Goal: Transaction & Acquisition: Purchase product/service

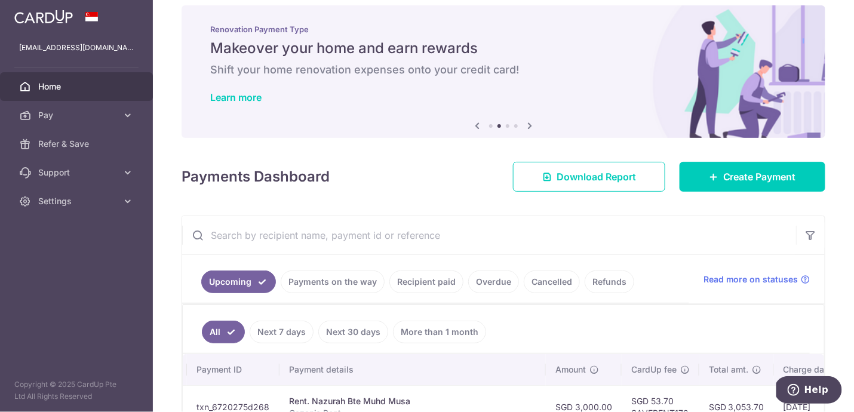
scroll to position [7, 0]
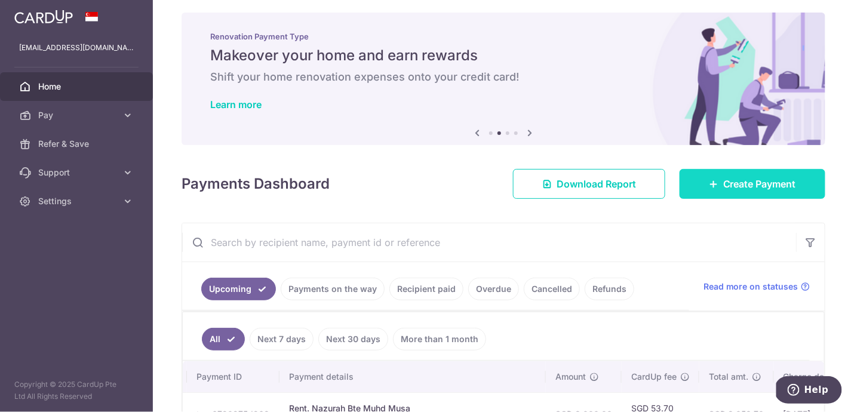
click at [760, 185] on span "Create Payment" at bounding box center [760, 184] width 73 height 14
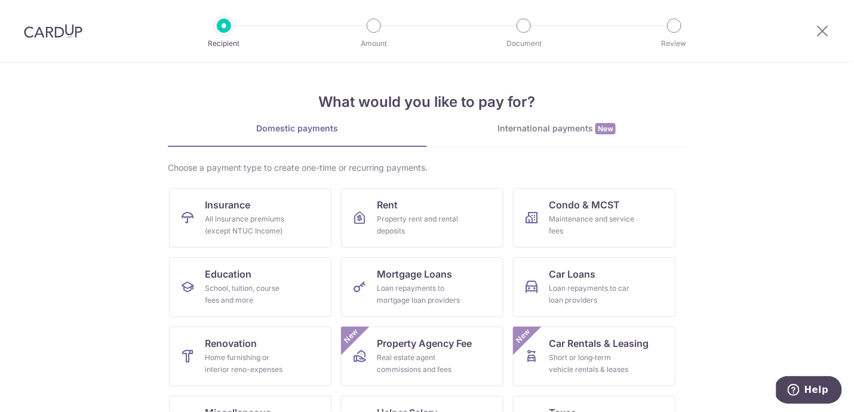
click at [552, 134] on div "International payments New" at bounding box center [556, 128] width 259 height 13
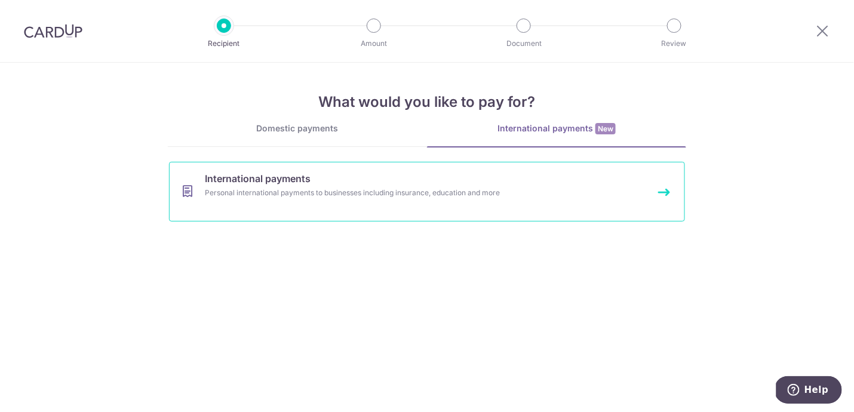
click at [364, 191] on div "Personal international payments to businesses including insurance, education an…" at bounding box center [411, 193] width 413 height 12
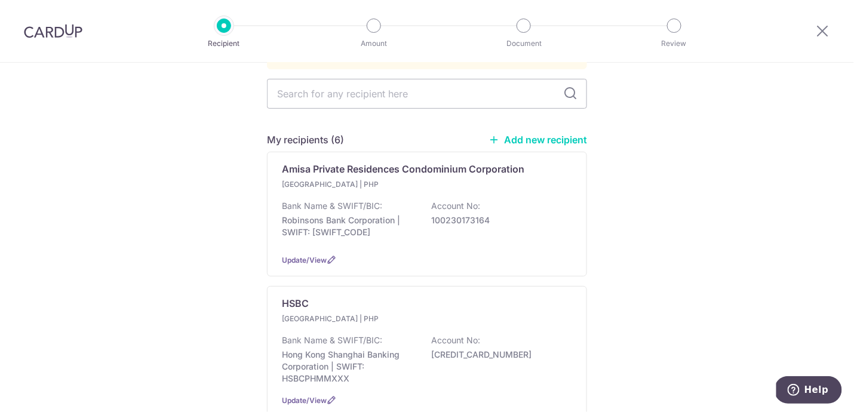
scroll to position [113, 0]
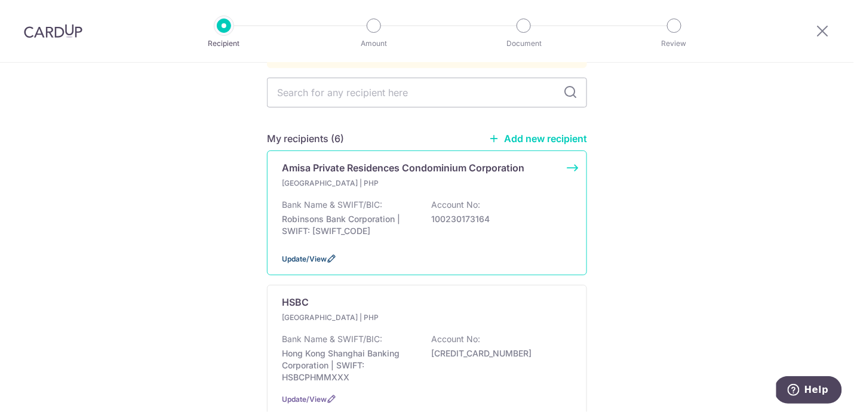
click at [324, 255] on span "Update/View" at bounding box center [304, 259] width 45 height 9
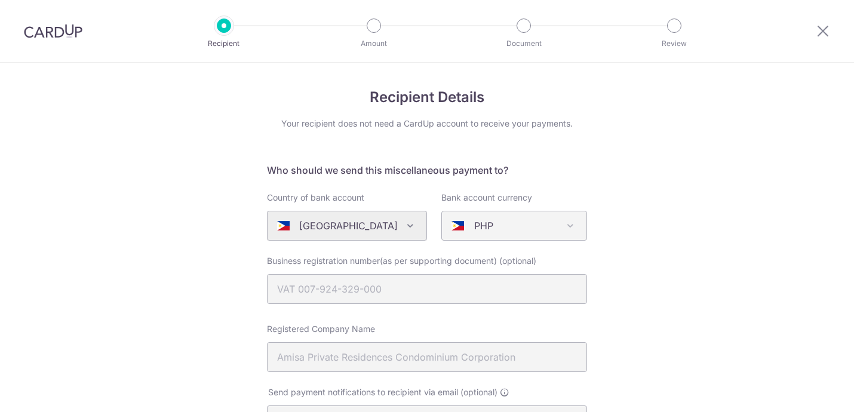
select select "22907"
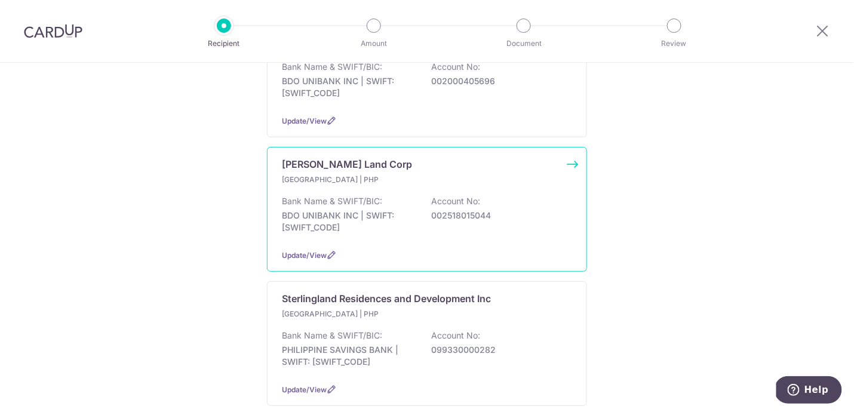
scroll to position [528, 0]
click at [320, 249] on span "Update/View" at bounding box center [304, 253] width 45 height 9
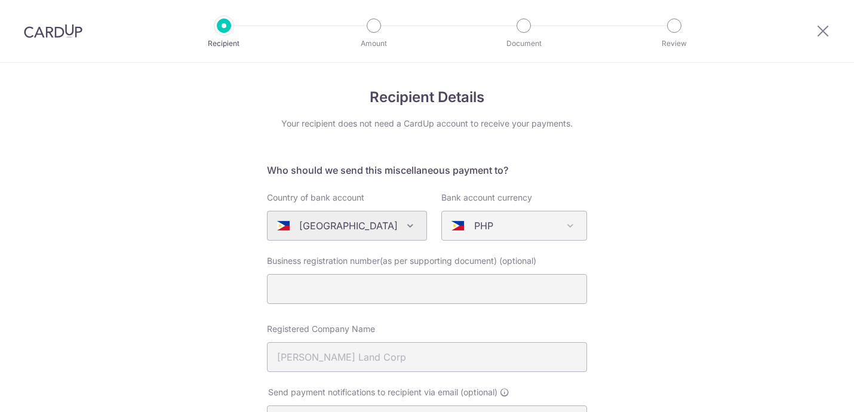
select select "22418"
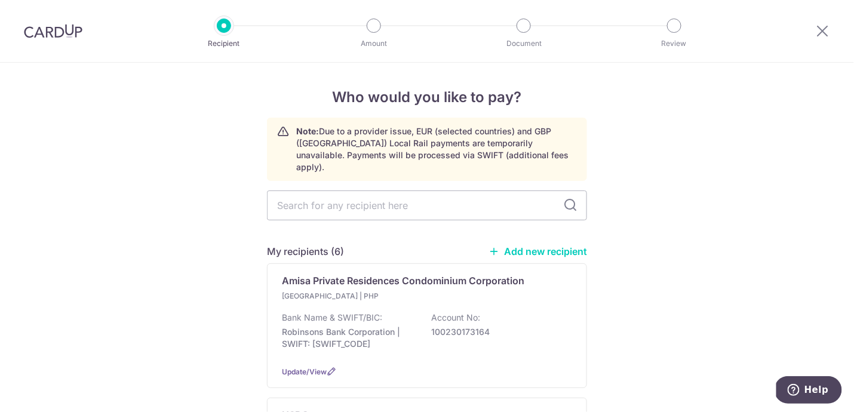
click at [549, 246] on link "Add new recipient" at bounding box center [538, 252] width 99 height 12
select select
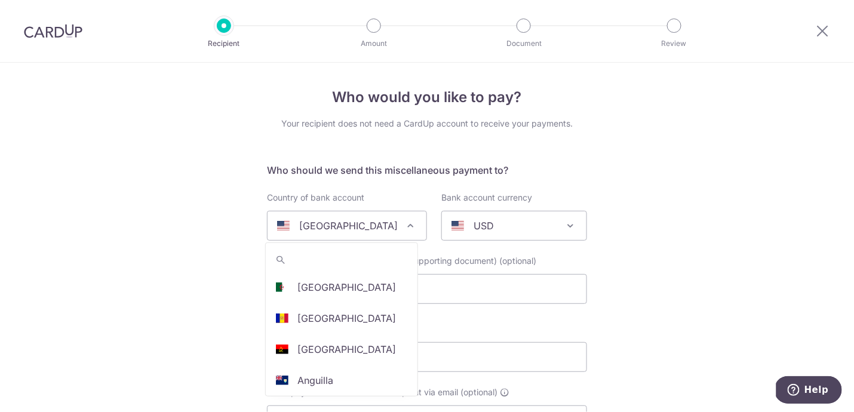
click at [367, 226] on div "[GEOGRAPHIC_DATA]" at bounding box center [337, 226] width 121 height 14
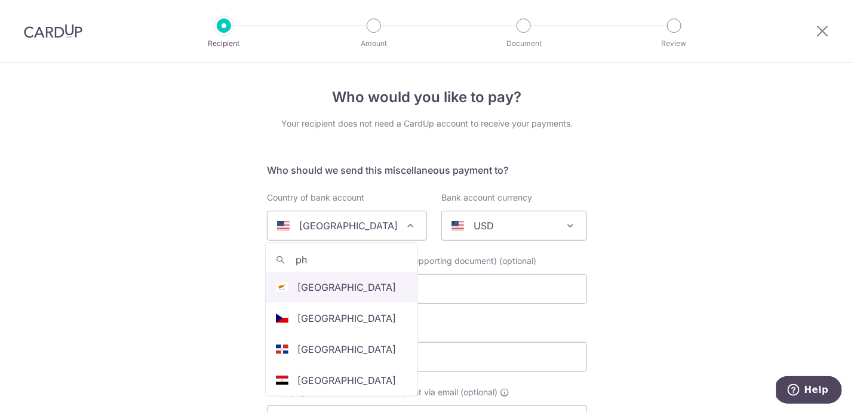
type input "phi"
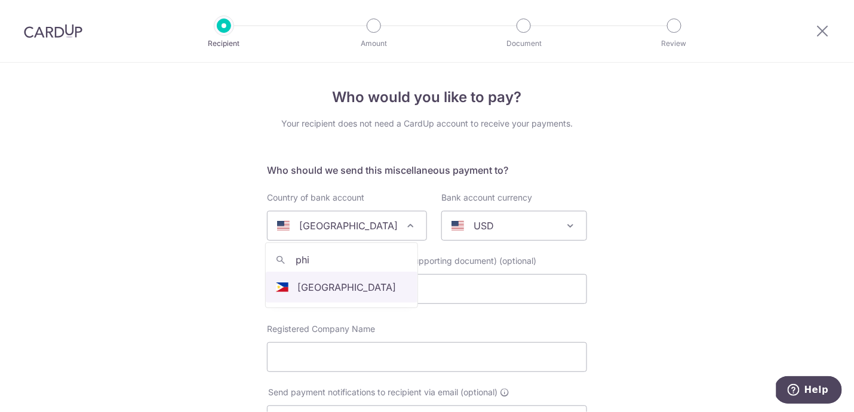
select select "178"
select select "[GEOGRAPHIC_DATA]"
select select
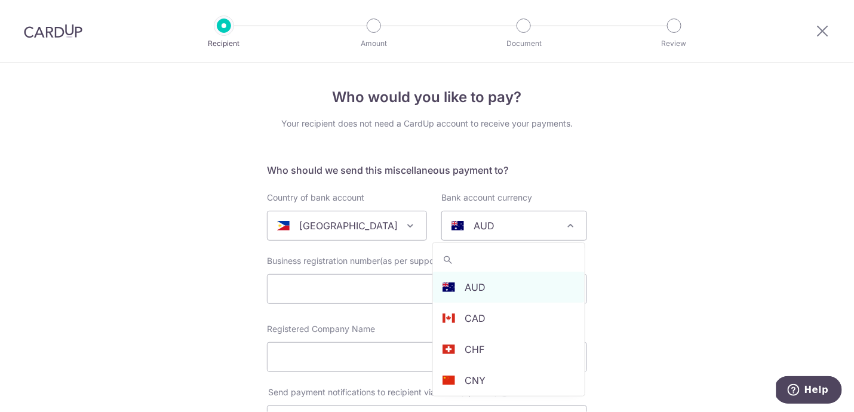
click at [498, 222] on div "AUD" at bounding box center [505, 226] width 106 height 14
type input "php"
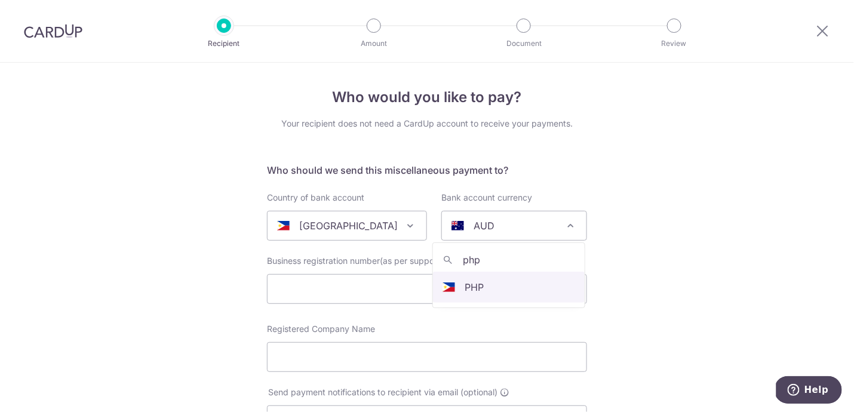
select select "11"
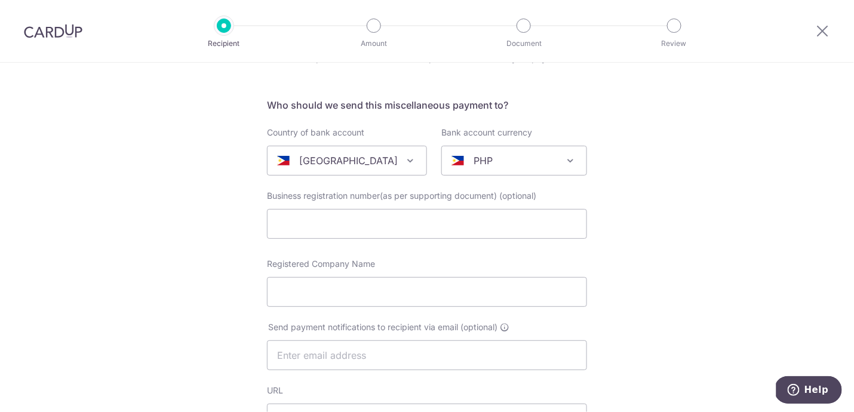
scroll to position [66, 0]
paste input "ROBINSONS BANK CORPORATION"
type input "ROBINSONS BANK CORPORATION"
paste input "ROBINSONS BANK CORPORATION"
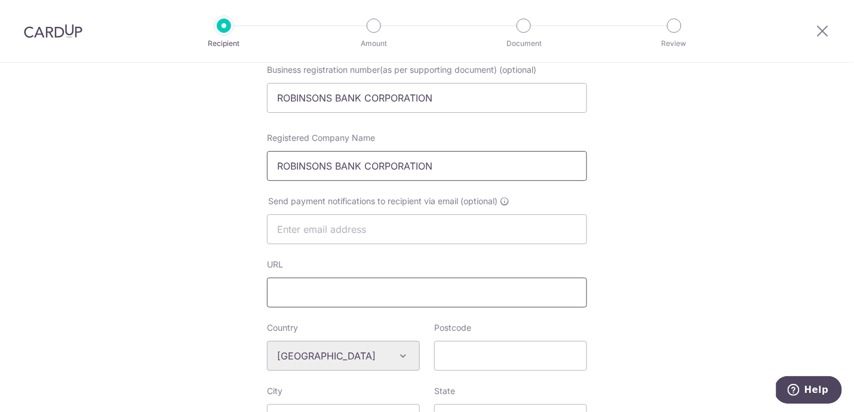
scroll to position [197, 0]
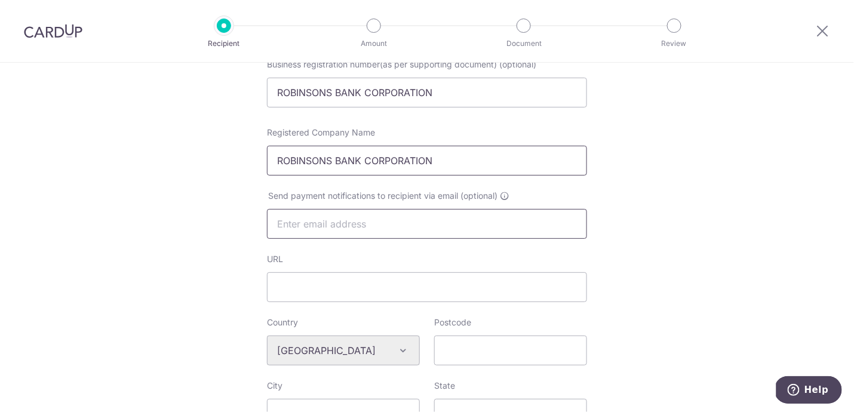
type input "ROBINSONS BANK CORPORATION"
type input "[EMAIL_ADDRESS][DOMAIN_NAME]"
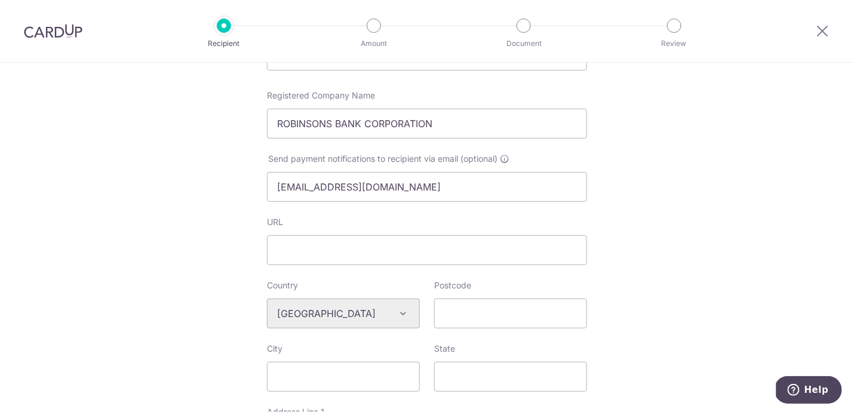
scroll to position [249, 0]
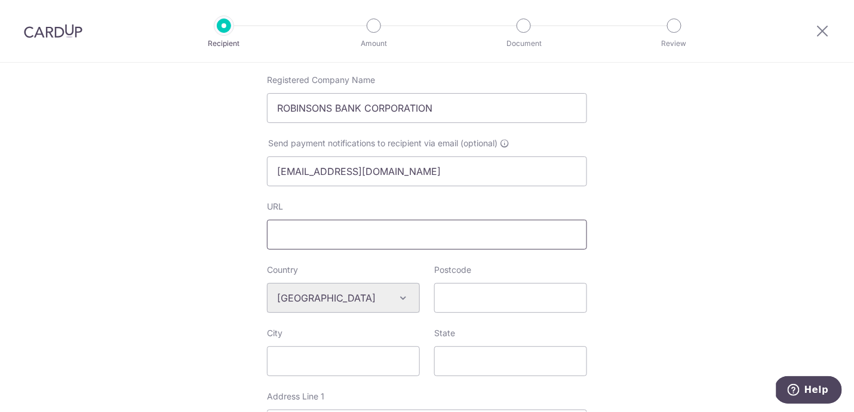
click at [371, 228] on input "URL" at bounding box center [427, 235] width 320 height 30
paste input "https://robinsonsland.com"
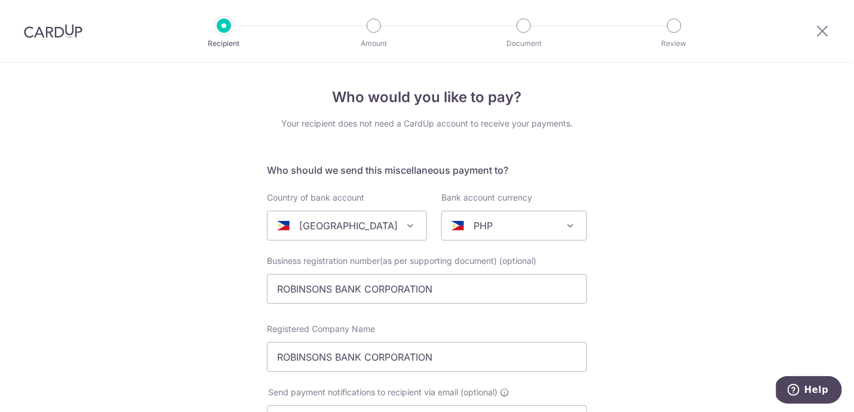
scroll to position [51, 0]
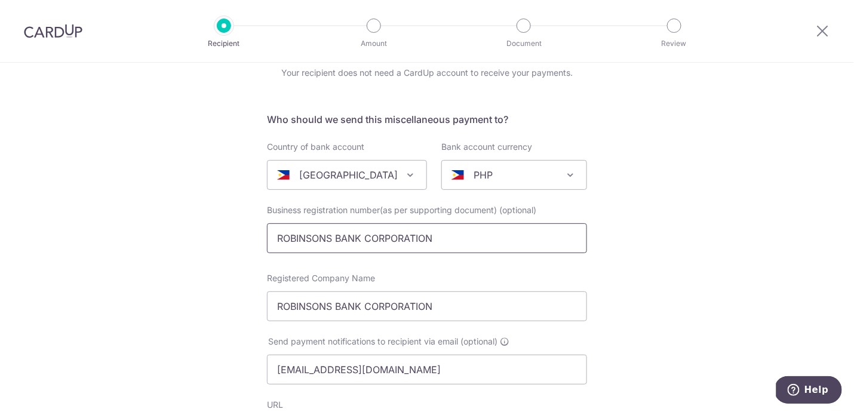
type input "https://robinsonsland.com"
drag, startPoint x: 452, startPoint y: 232, endPoint x: 216, endPoint y: 229, distance: 236.0
paste input "TIN 000-361-367-000"
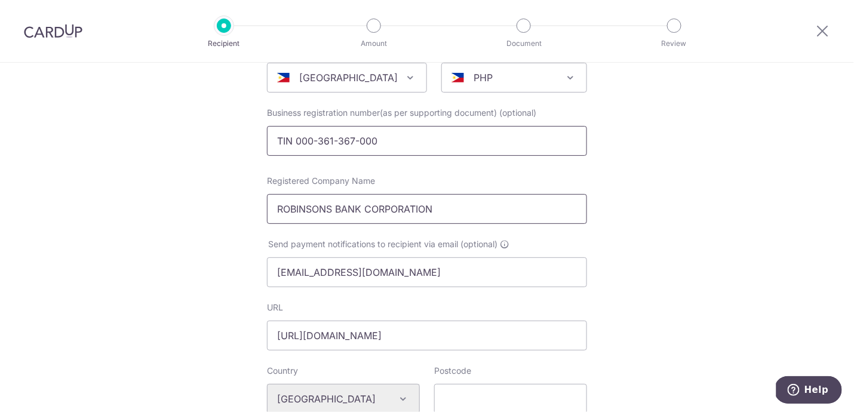
type input "TIN 000-361-367-000"
drag, startPoint x: 397, startPoint y: 209, endPoint x: 221, endPoint y: 201, distance: 176.4
click at [221, 201] on div "Who would you like to pay? Your recipient does not need a CardUp account to rec…" at bounding box center [427, 416] width 854 height 1003
paste input "LAND"
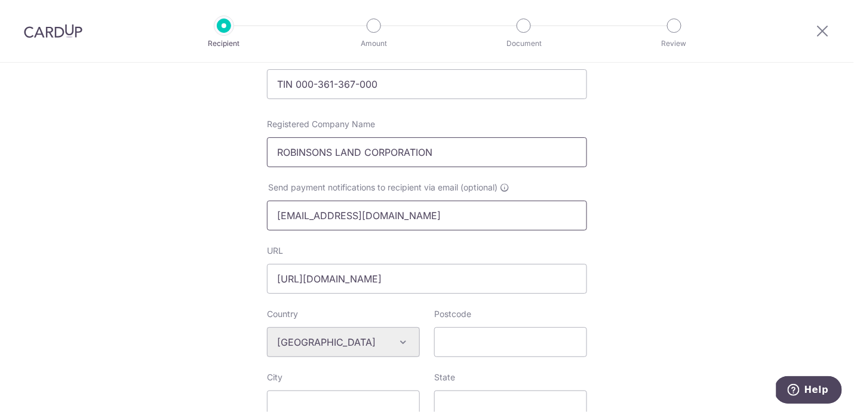
scroll to position [206, 0]
type input "ROBINSONS LAND CORPORATION"
paste input "1100"
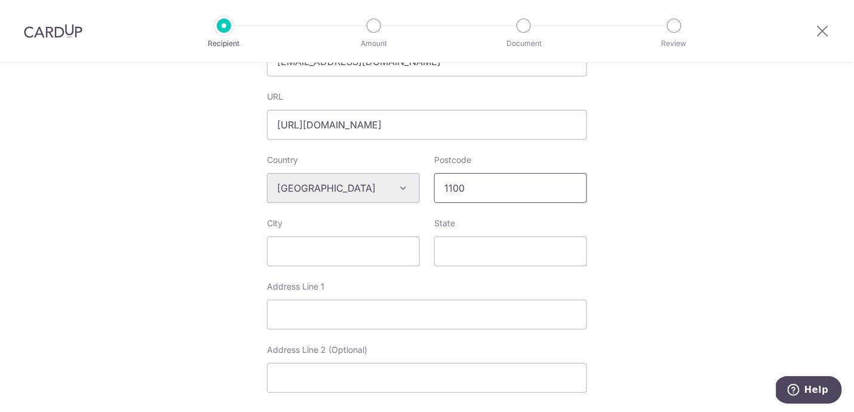
scroll to position [360, 0]
type input "1100"
paste input "[GEOGRAPHIC_DATA]"
type input "[GEOGRAPHIC_DATA]"
paste input "The Grand Showroom Robinsons Land Corporation Lower Leve"
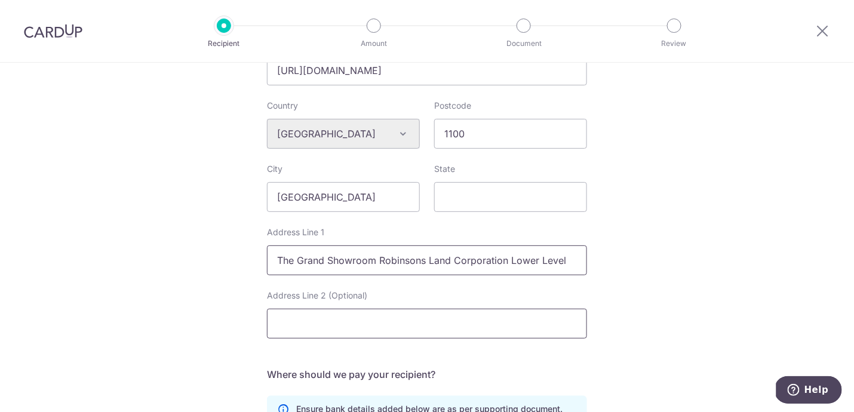
scroll to position [415, 0]
type input "The Grand Showroom Robinsons Land Corporation Lower Level"
paste input "East Lane, Robinsons Galleria Ortigas Ave. corner EDSA,"
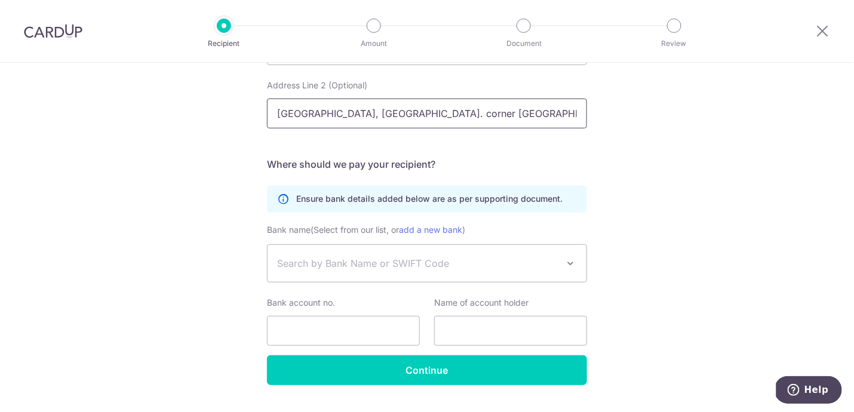
scroll to position [643, 0]
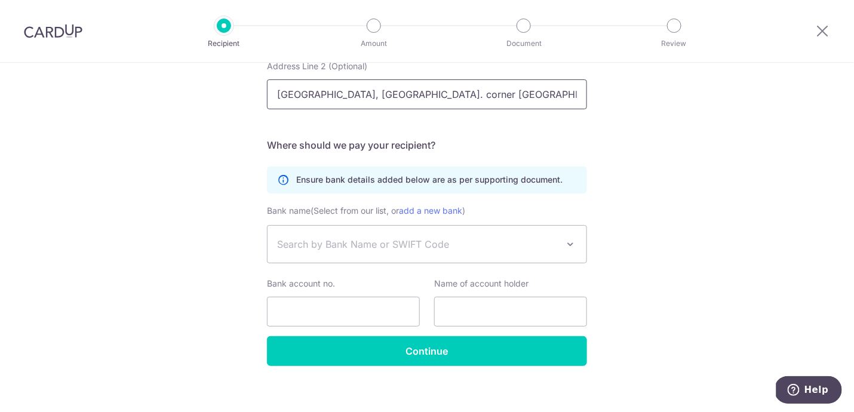
type input "East Lane, Robinsons Galleria Ortigas Ave. corner EDSA,"
click at [394, 240] on span "Search by Bank Name or SWIFT Code" at bounding box center [417, 244] width 281 height 14
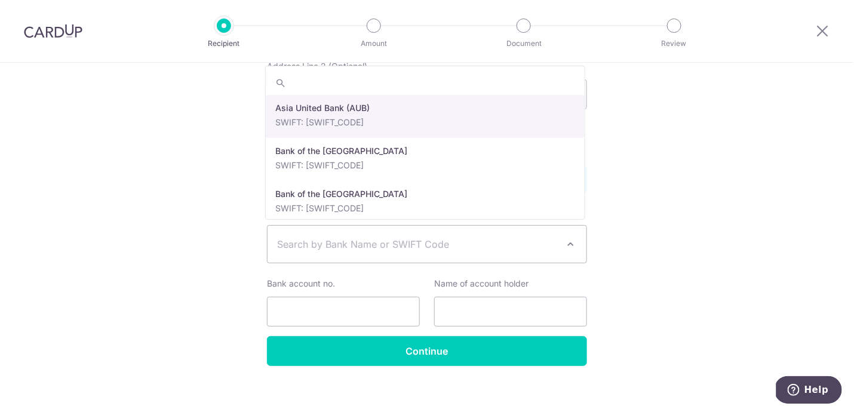
paste input "BANK OF THE PHILIPPINE ISLANDS"
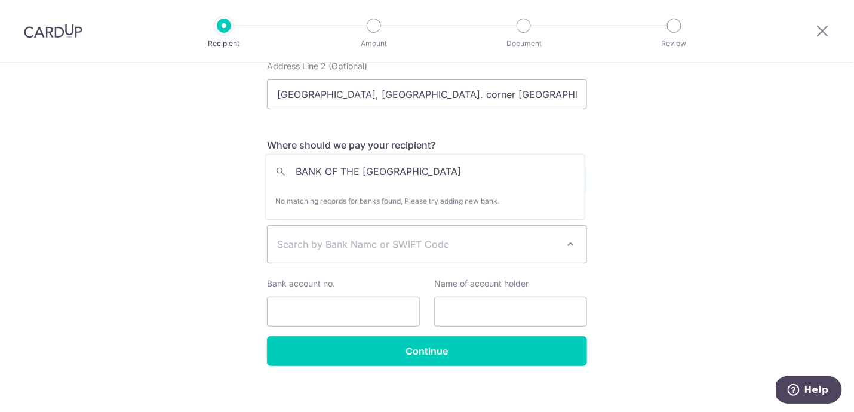
drag, startPoint x: 324, startPoint y: 170, endPoint x: 246, endPoint y: 171, distance: 78.3
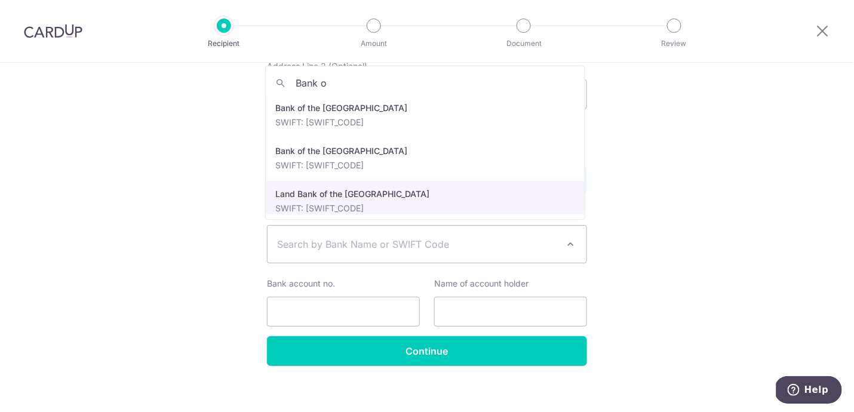
scroll to position [0, 0]
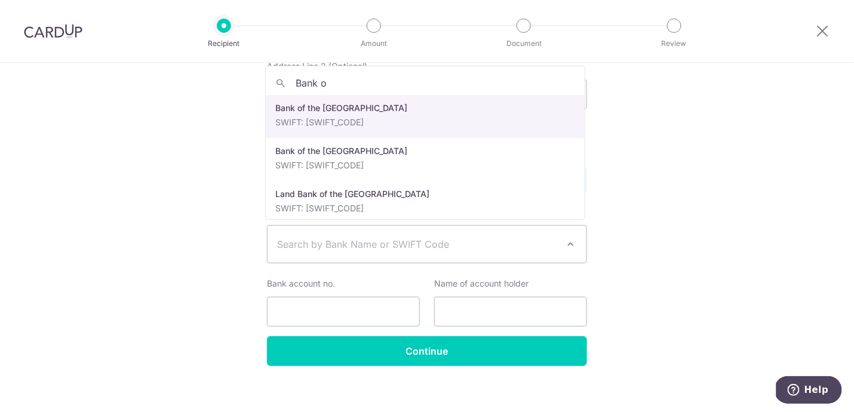
type input "Bank o"
select select "22784"
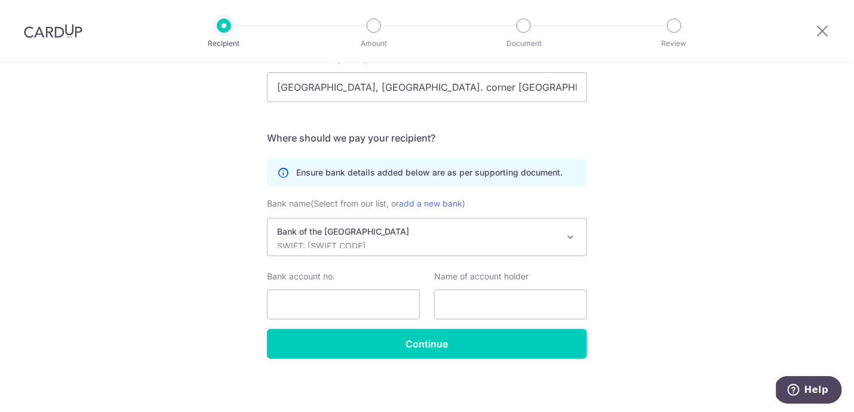
scroll to position [650, 0]
click at [365, 302] on input "Bank account no." at bounding box center [343, 305] width 153 height 30
paste input "402-1002-904"
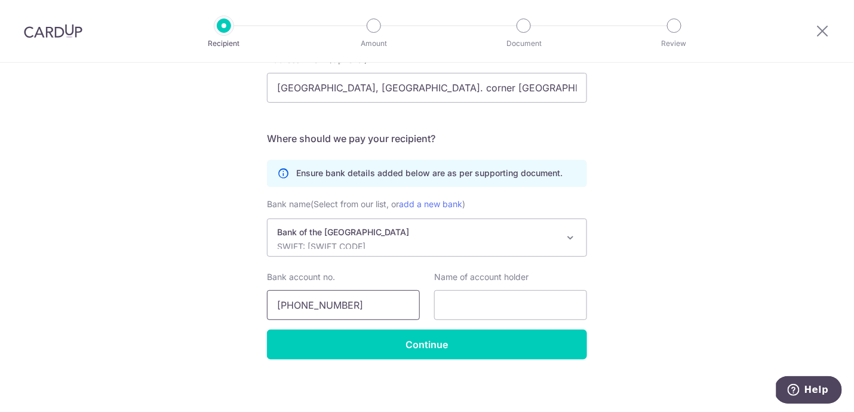
drag, startPoint x: 324, startPoint y: 302, endPoint x: 367, endPoint y: 307, distance: 43.4
click at [327, 303] on input "402-1002-904" at bounding box center [343, 305] width 153 height 30
type input "4021002904"
paste input "Robinsons Land Corporation"
type input "Robinsons Land Corporation"
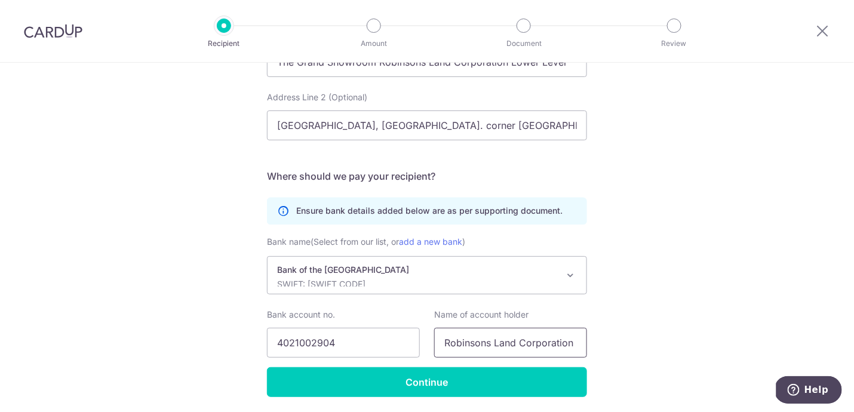
scroll to position [611, 0]
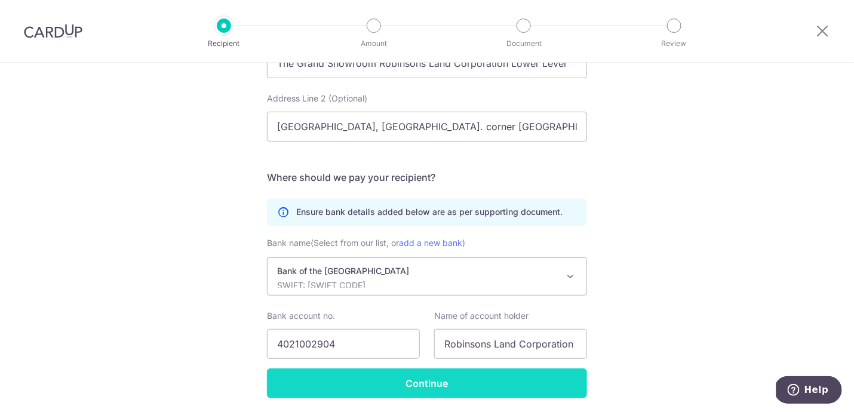
click at [423, 382] on input "Continue" at bounding box center [427, 384] width 320 height 30
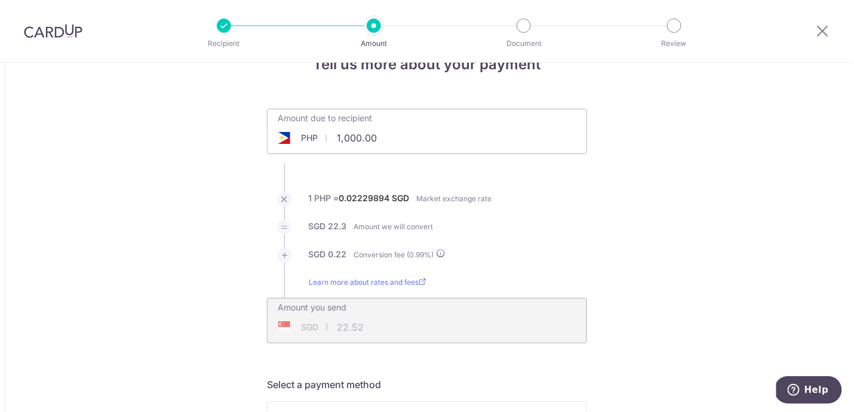
click at [390, 136] on input "1,000.00" at bounding box center [360, 137] width 185 height 27
type input "1"
type input "441,547.00"
type input "9,940.42"
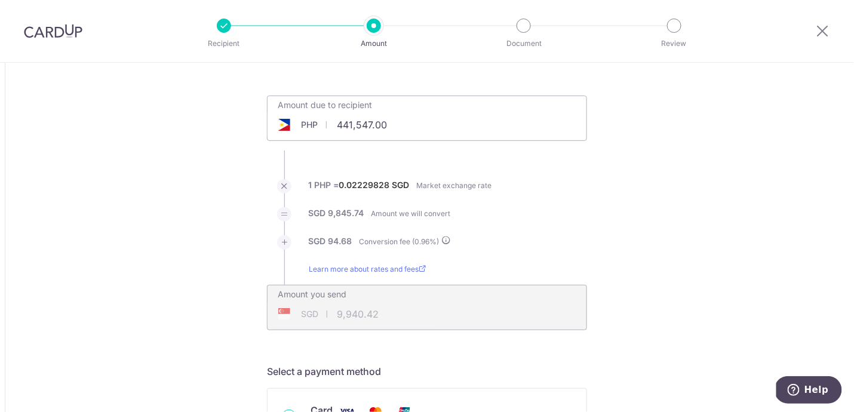
scroll to position [48, 0]
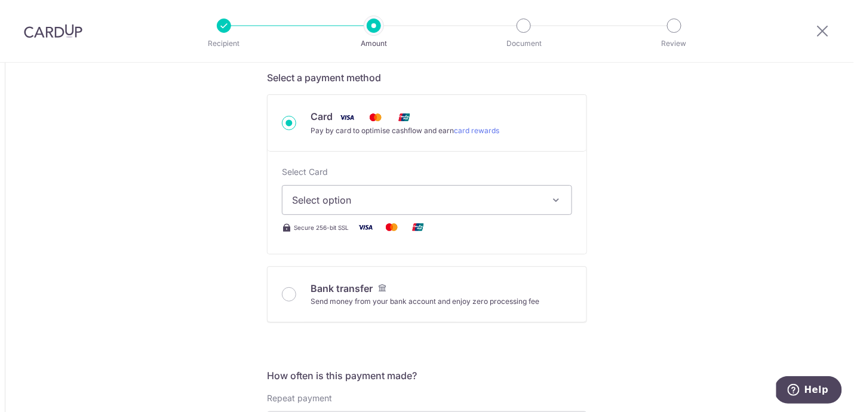
scroll to position [343, 0]
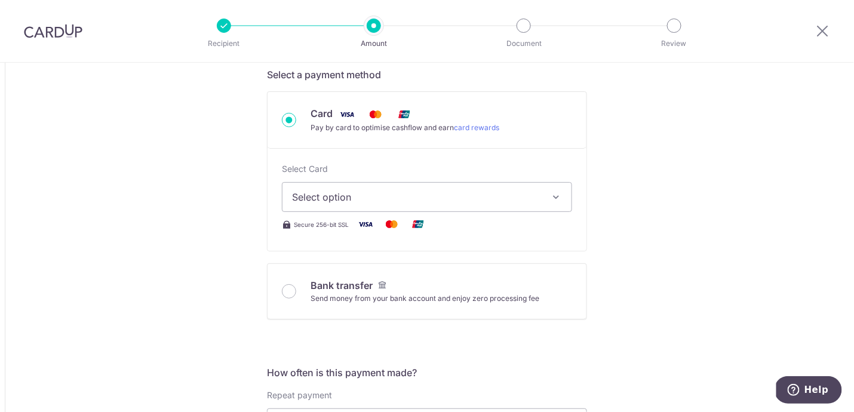
click at [511, 198] on span "Select option" at bounding box center [416, 197] width 249 height 14
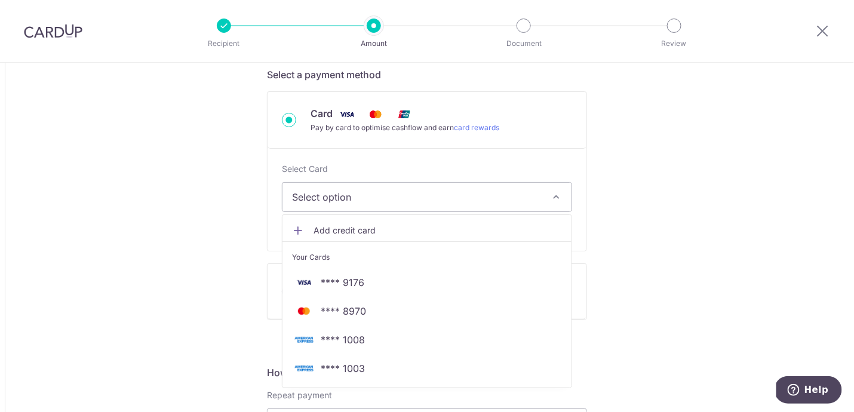
click at [352, 334] on span "**** 1008" at bounding box center [343, 340] width 44 height 14
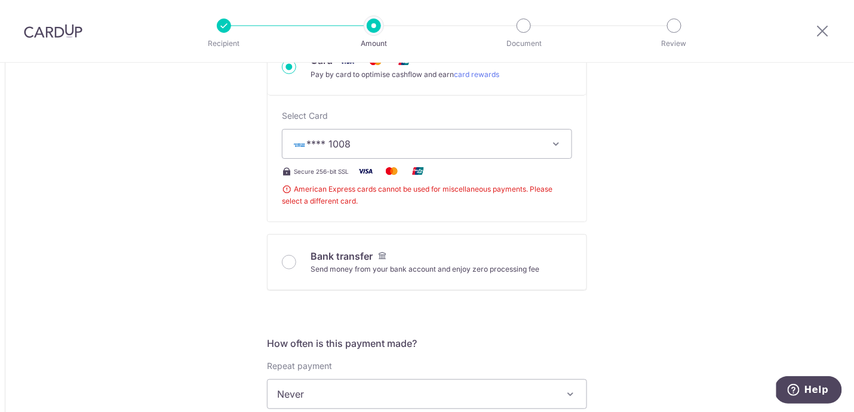
scroll to position [397, 0]
click at [531, 140] on span "**** 1008" at bounding box center [416, 143] width 249 height 14
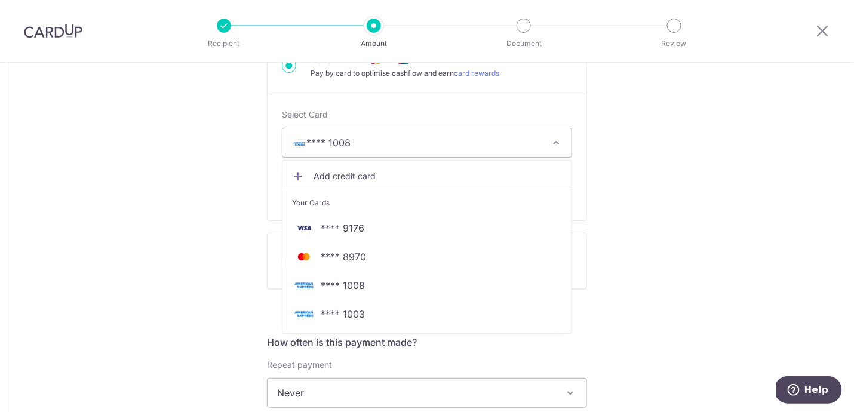
click at [684, 195] on div "Tell us more about your payment Amount due to recipient PHP 441,547.00 441547 1…" at bounding box center [427, 382] width 854 height 1434
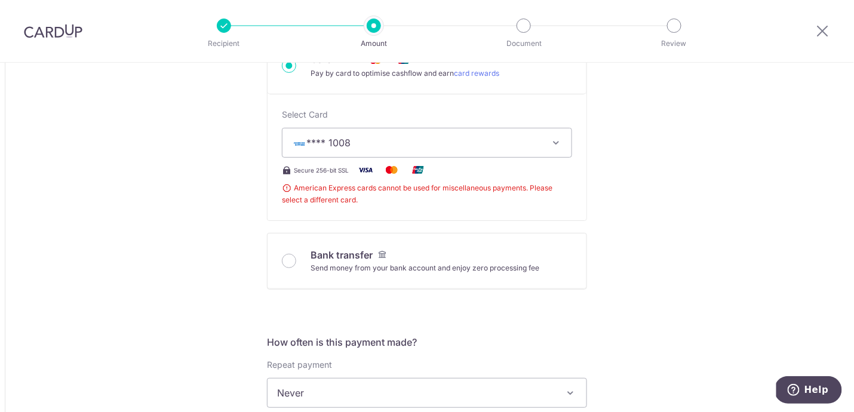
click at [544, 139] on button "**** 1008" at bounding box center [427, 143] width 290 height 30
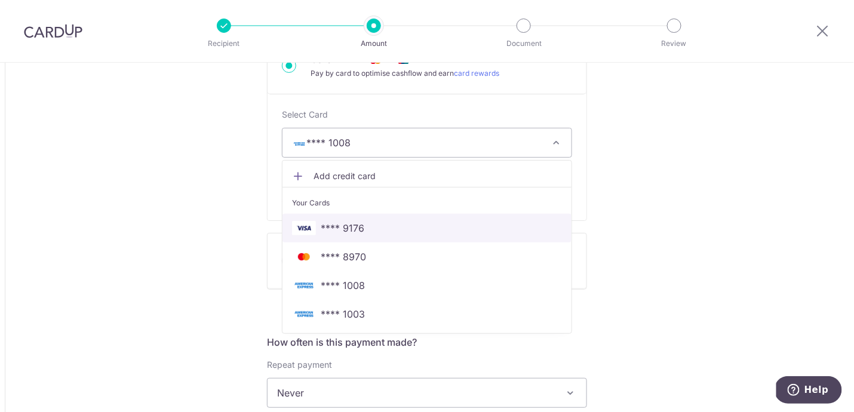
click at [365, 224] on span "**** 9176" at bounding box center [427, 228] width 270 height 14
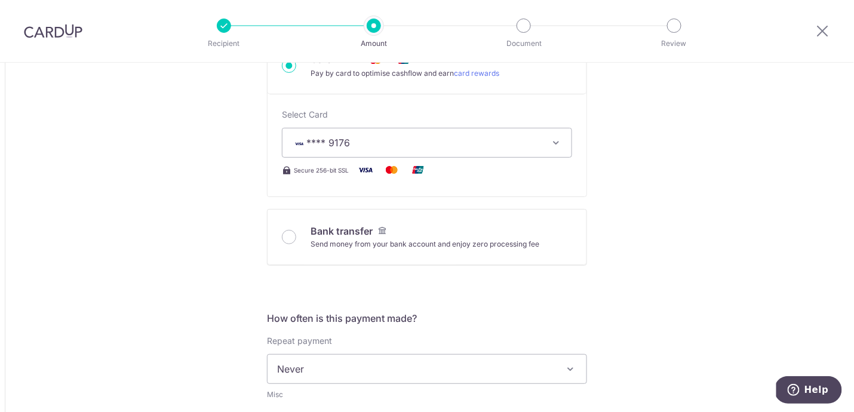
type input "441,547.00"
type input "9,939.15"
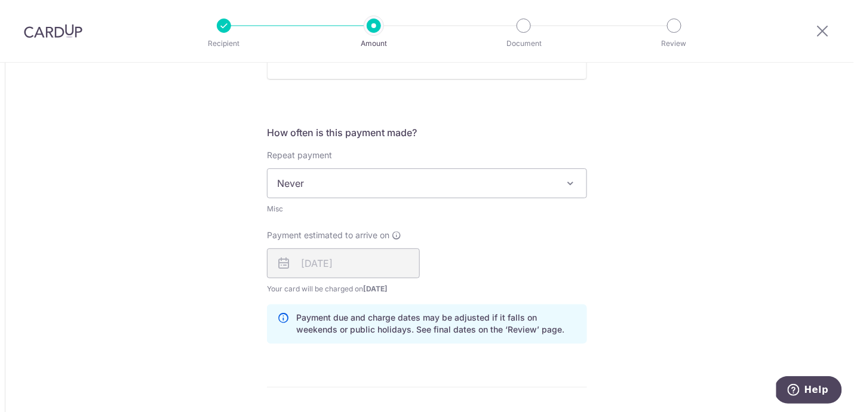
scroll to position [612, 0]
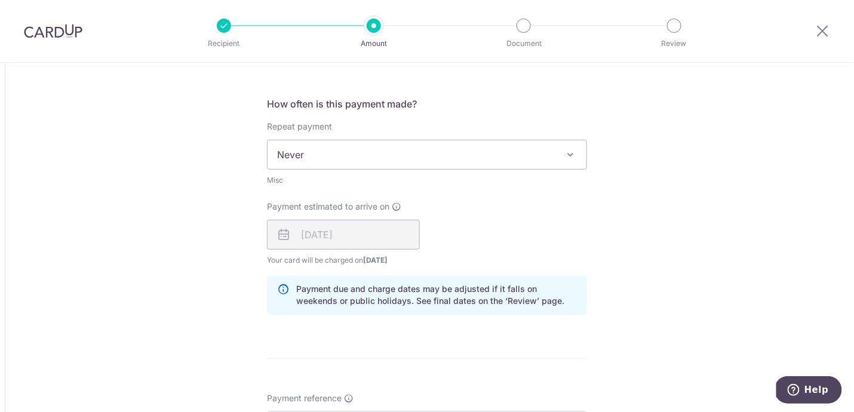
click at [338, 237] on div "[DATE]" at bounding box center [343, 235] width 153 height 30
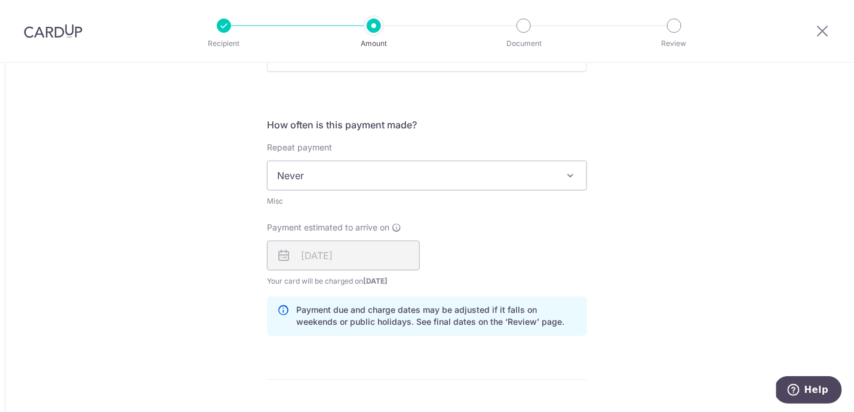
scroll to position [592, 0]
click at [369, 248] on div "[DATE]" at bounding box center [343, 255] width 153 height 30
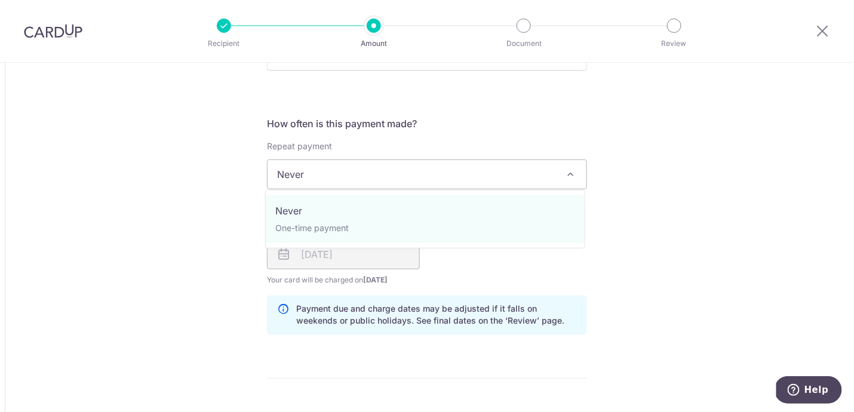
click at [487, 177] on span "Never" at bounding box center [427, 174] width 319 height 29
click at [572, 244] on span "Never One-time payment" at bounding box center [425, 219] width 320 height 59
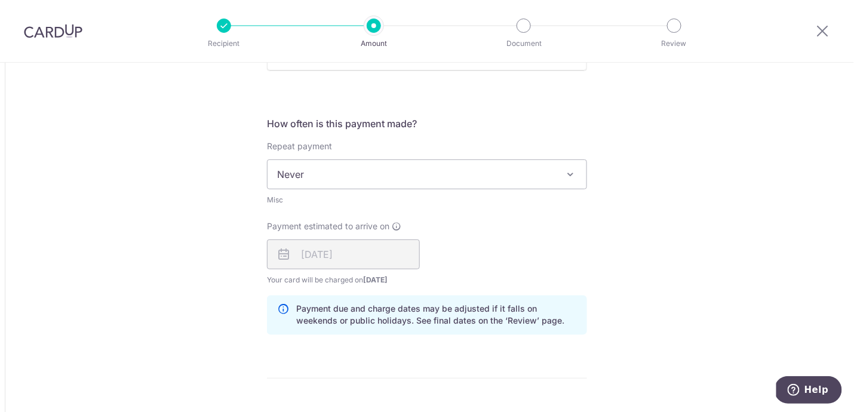
click at [377, 280] on span "[DATE]" at bounding box center [375, 279] width 24 height 9
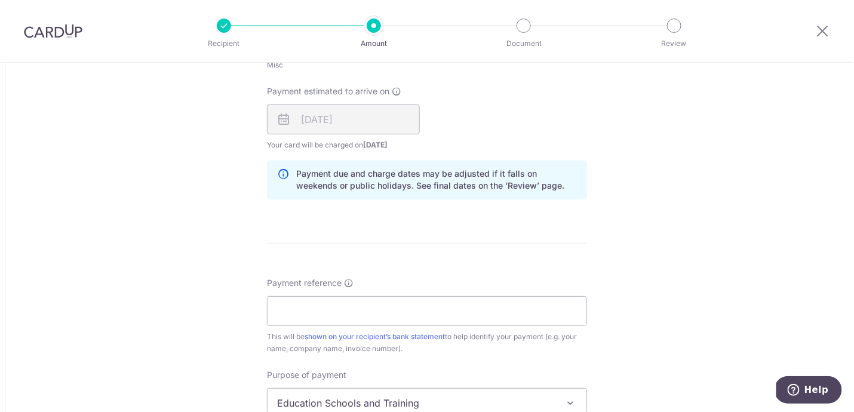
scroll to position [771, 0]
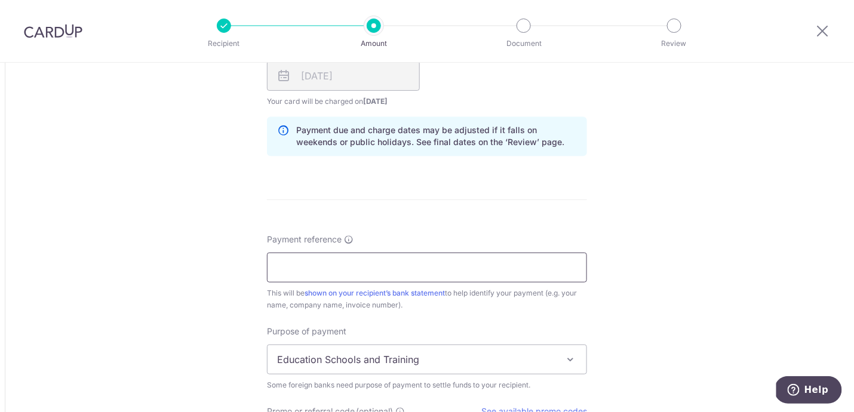
click at [457, 264] on input "Payment reference" at bounding box center [427, 268] width 320 height 30
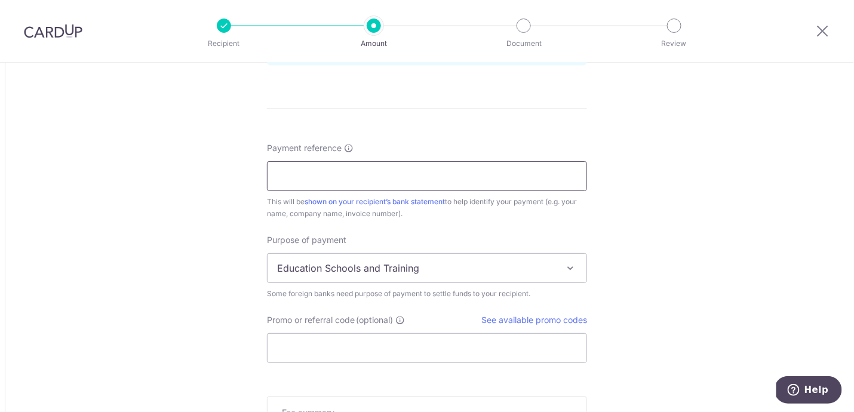
scroll to position [866, 0]
type input "AM1 04C"
click at [564, 265] on span at bounding box center [570, 264] width 14 height 14
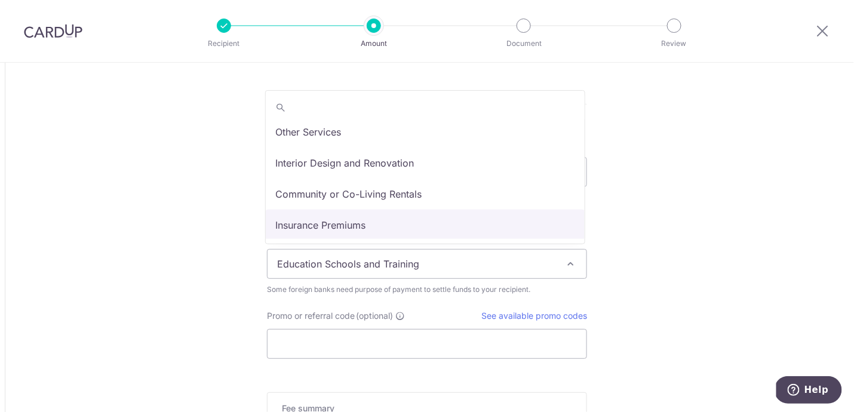
scroll to position [96, 0]
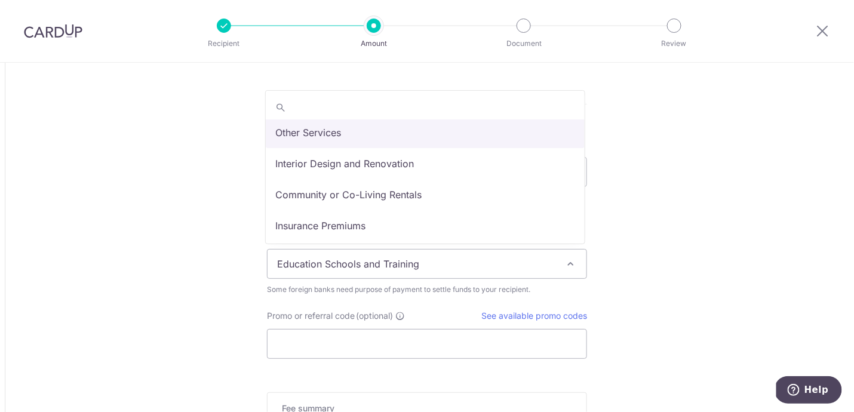
select select "Other Services"
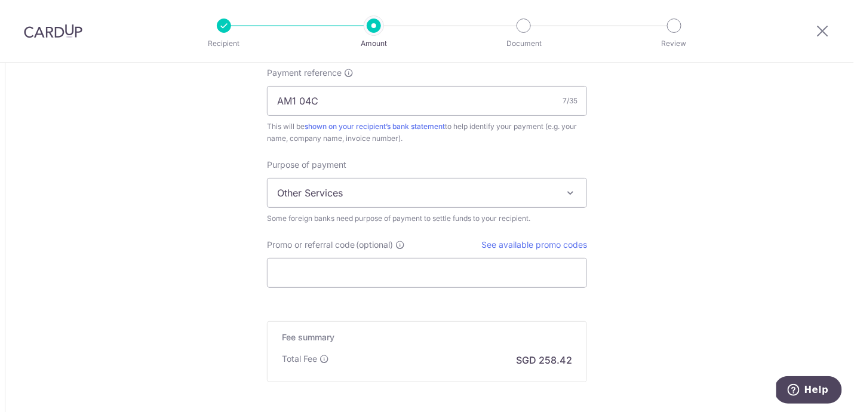
scroll to position [938, 0]
click at [380, 264] on input "Promo or referral code (optional)" at bounding box center [427, 273] width 320 height 30
paste input "GLOBE185"
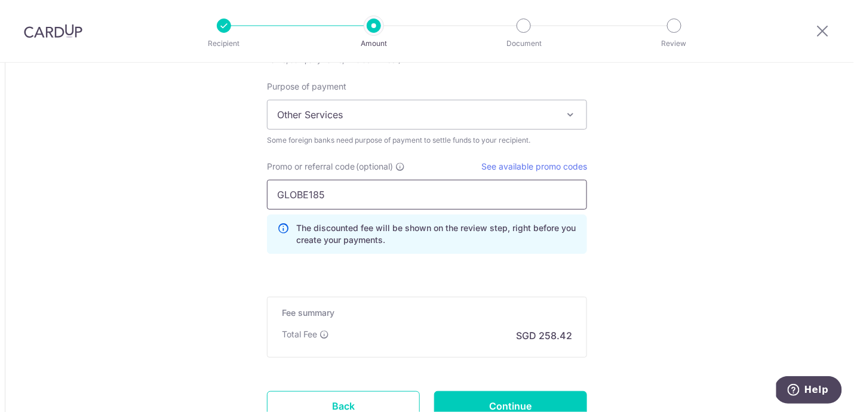
scroll to position [1019, 0]
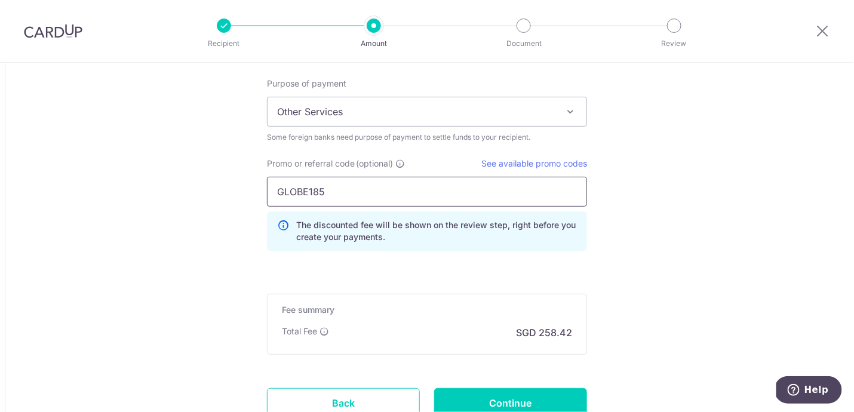
type input "GLOBE185"
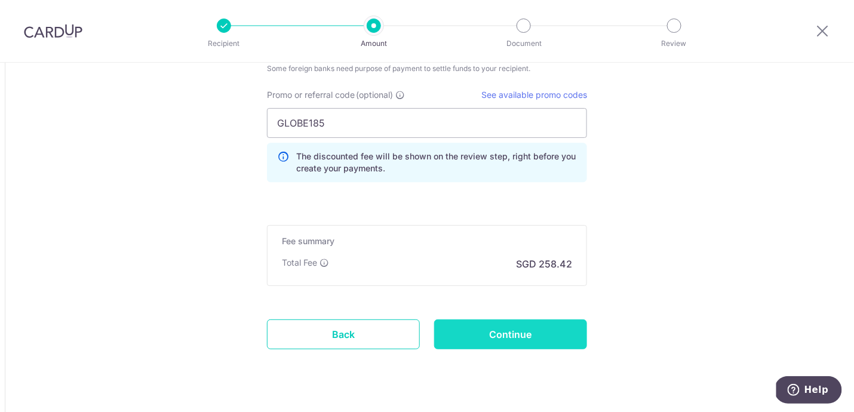
click at [519, 332] on input "Continue" at bounding box center [510, 335] width 153 height 30
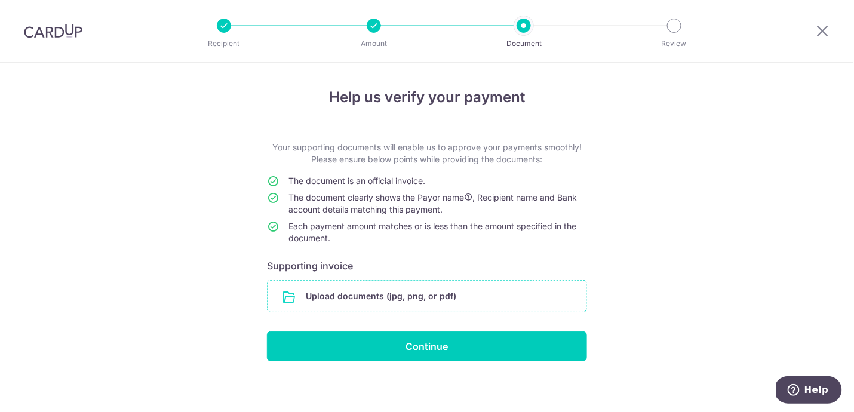
click at [391, 286] on input "file" at bounding box center [427, 296] width 319 height 31
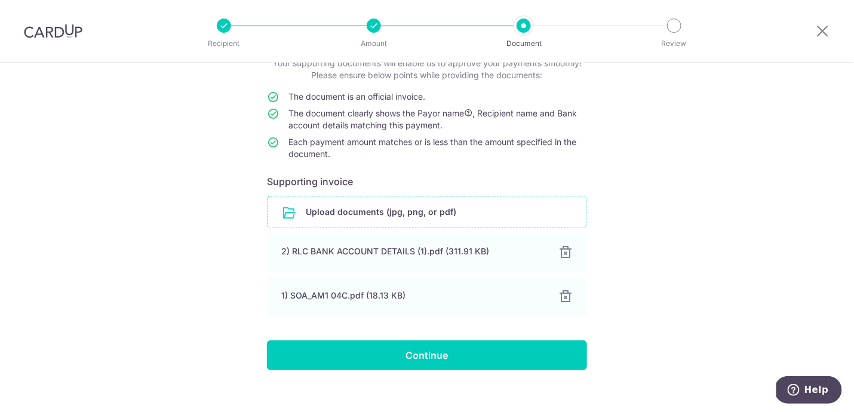
scroll to position [85, 0]
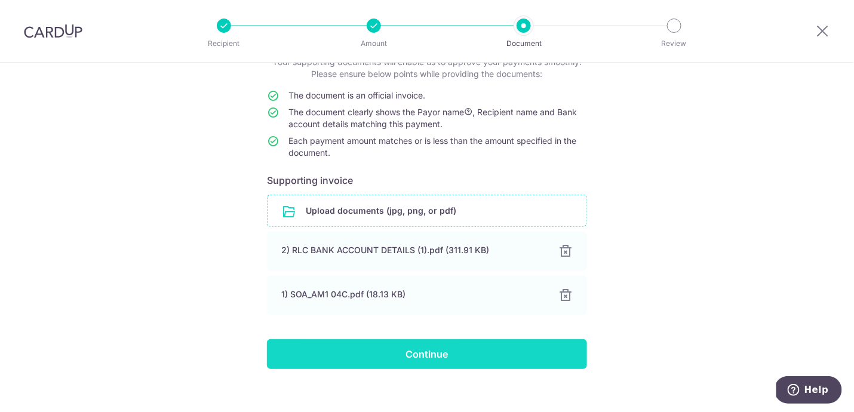
click at [417, 354] on input "Continue" at bounding box center [427, 354] width 320 height 30
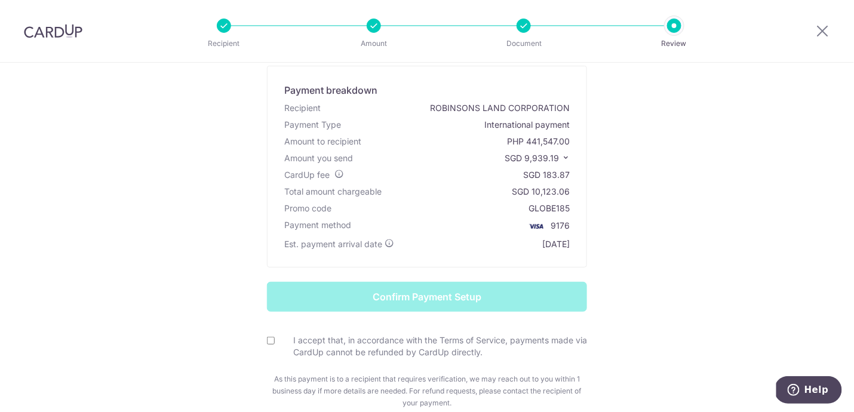
scroll to position [61, 0]
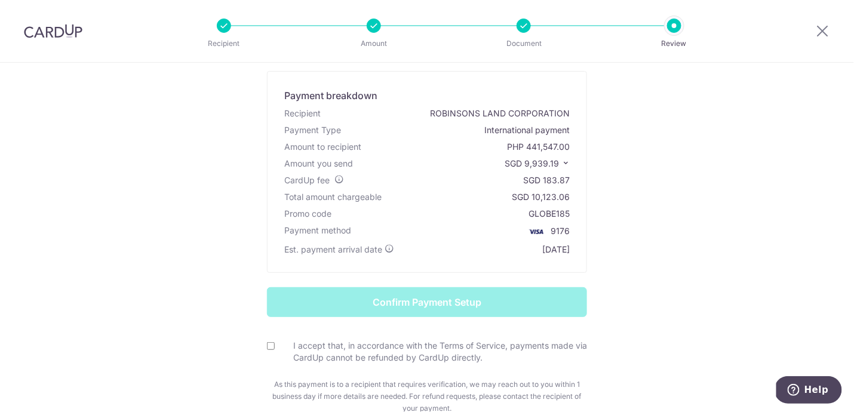
click at [269, 344] on input "I accept that, in accordance with the Terms of Service, payments made via CardU…" at bounding box center [271, 346] width 8 height 8
checkbox input "true"
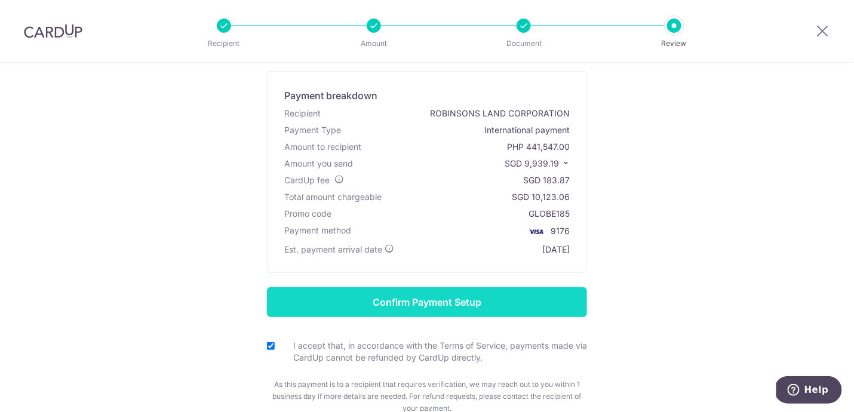
click at [392, 305] on input "Confirm Payment Setup" at bounding box center [427, 302] width 320 height 30
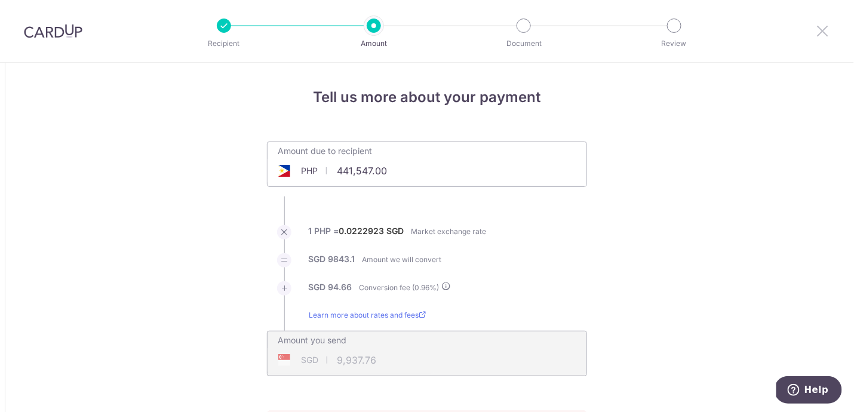
click at [823, 32] on icon at bounding box center [823, 30] width 14 height 15
click at [825, 33] on icon at bounding box center [823, 30] width 14 height 15
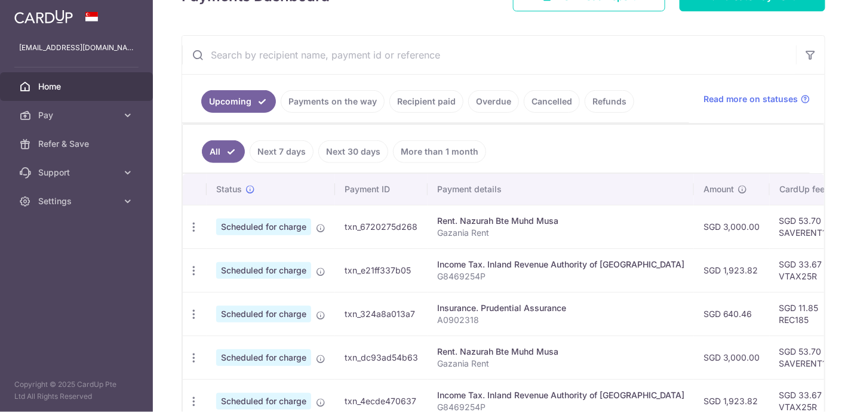
click at [329, 101] on link "Payments on the way" at bounding box center [333, 101] width 104 height 23
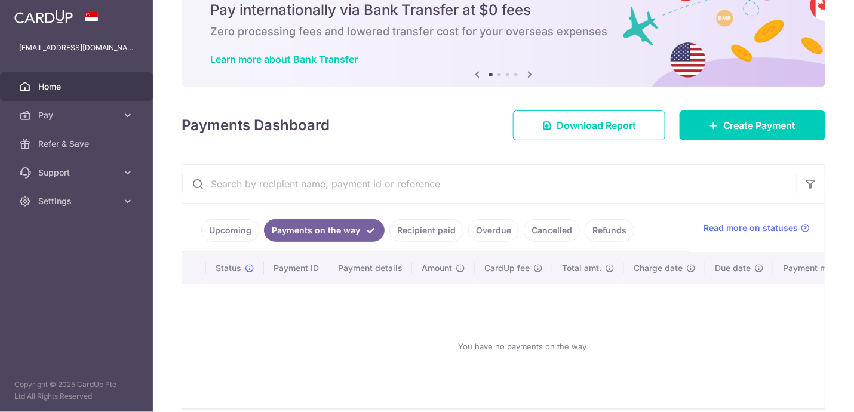
click at [228, 232] on link "Upcoming" at bounding box center [230, 230] width 58 height 23
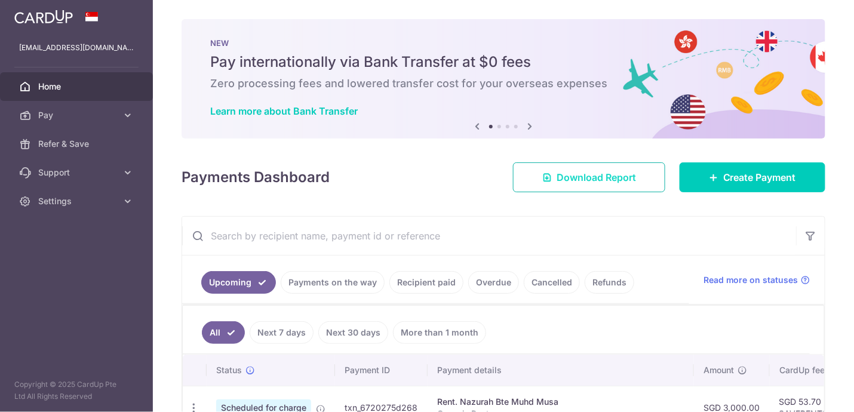
scroll to position [0, 0]
